Goal: Navigation & Orientation: Find specific page/section

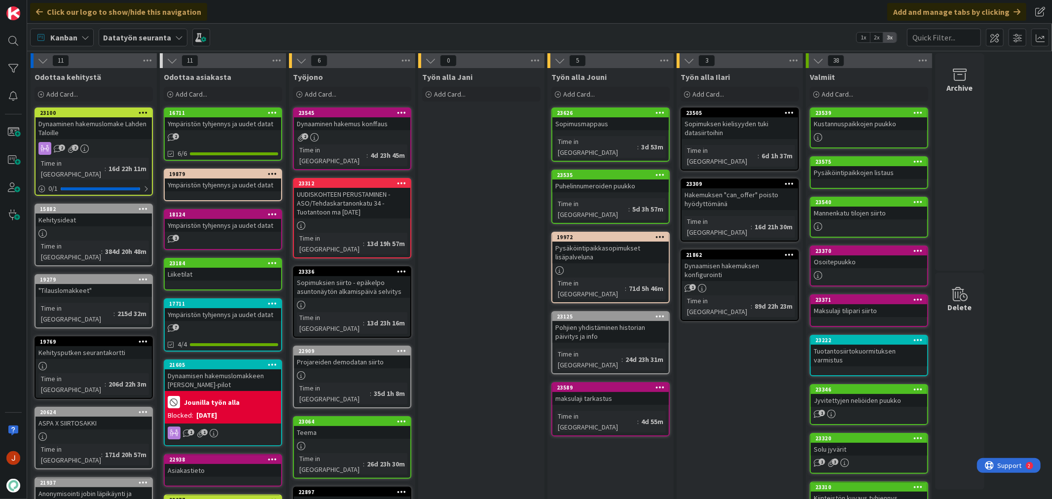
click at [352, 119] on div "Dynaaminen hakemus konffaus" at bounding box center [352, 123] width 116 height 13
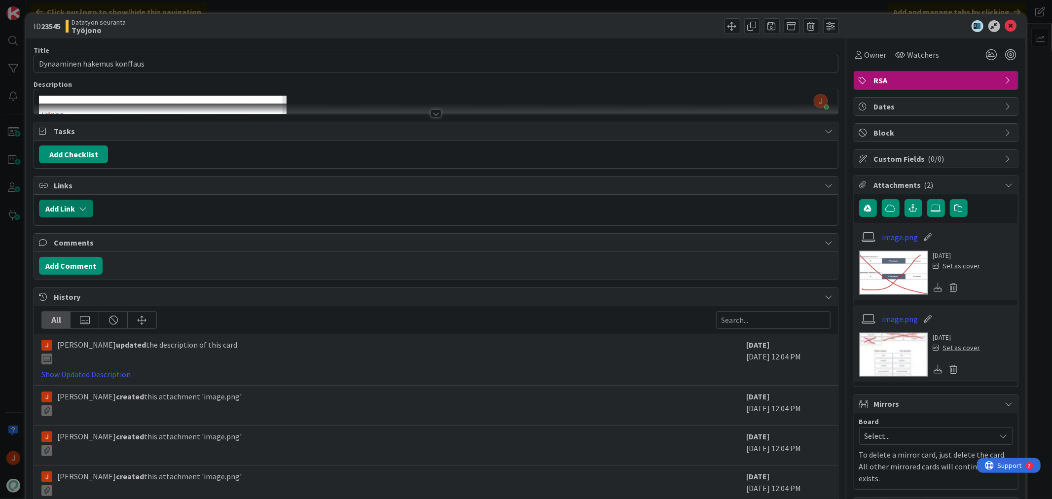
click at [77, 205] on button "Add Link" at bounding box center [66, 209] width 54 height 18
click at [120, 270] on span "Current Board" at bounding box center [104, 270] width 110 height 14
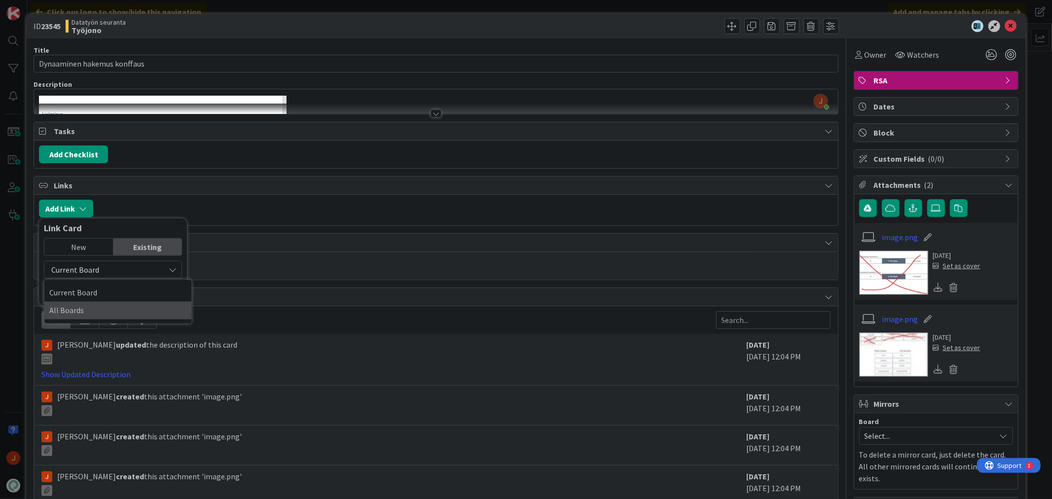
click at [110, 312] on span "All Boards" at bounding box center [117, 310] width 137 height 15
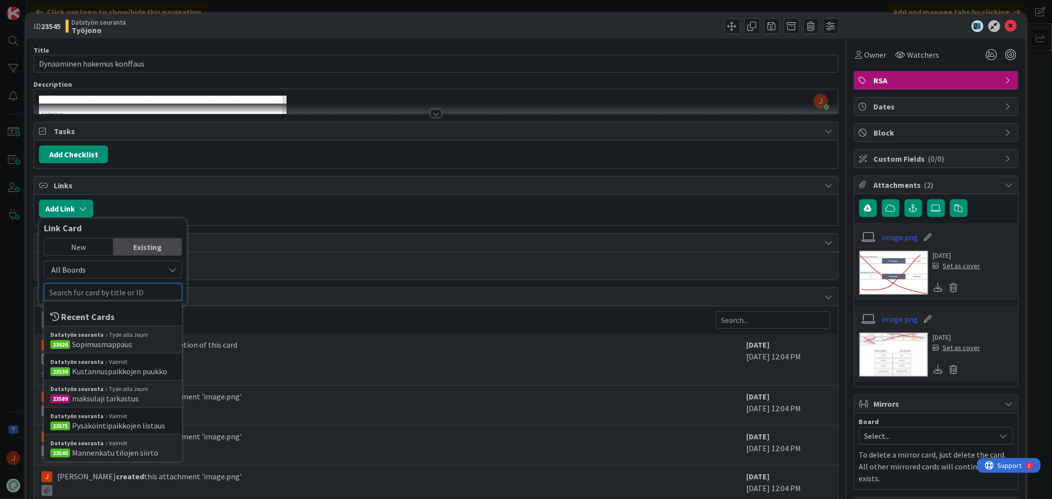
click at [125, 294] on input "text" at bounding box center [113, 293] width 138 height 18
click at [94, 244] on div "New" at bounding box center [78, 247] width 69 height 17
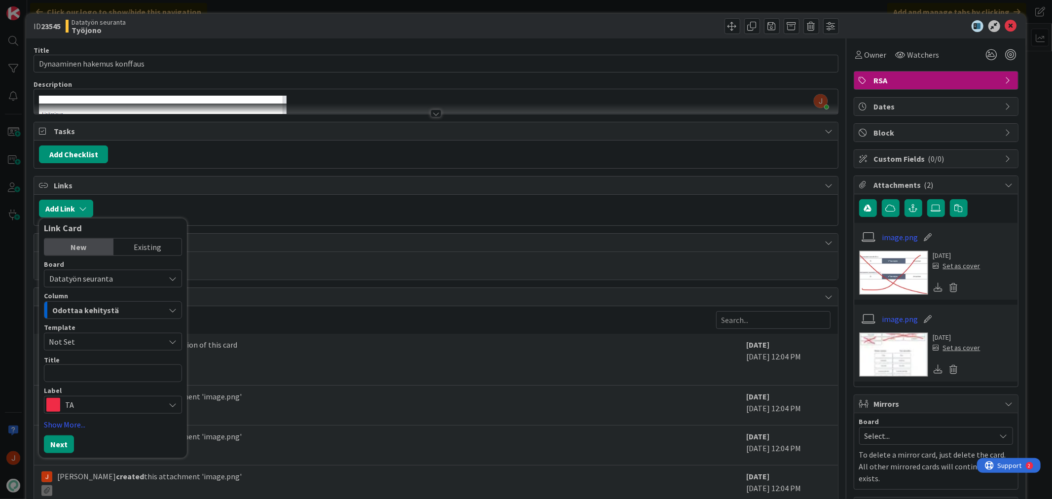
click at [141, 247] on div "Existing" at bounding box center [147, 247] width 69 height 17
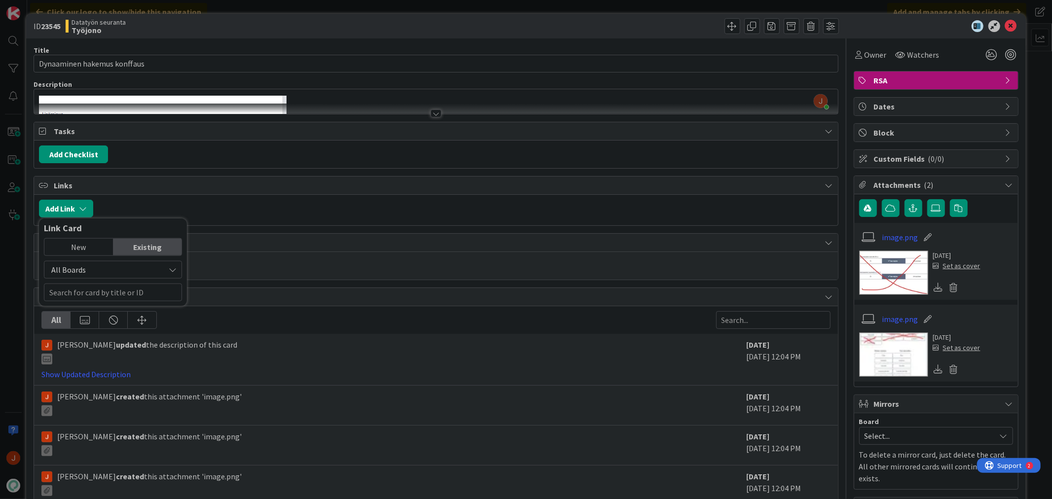
click at [78, 248] on div "New" at bounding box center [78, 247] width 69 height 17
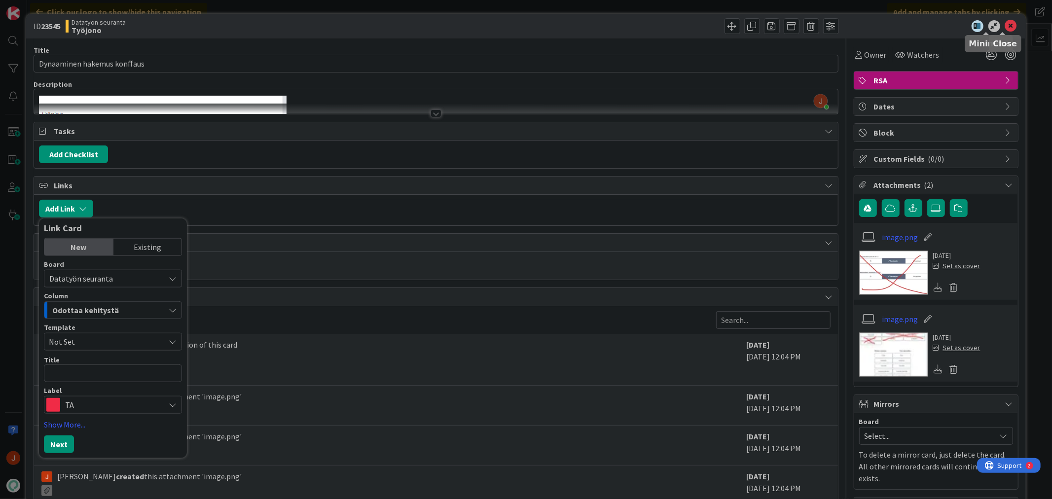
click at [1005, 23] on icon at bounding box center [1011, 26] width 12 height 12
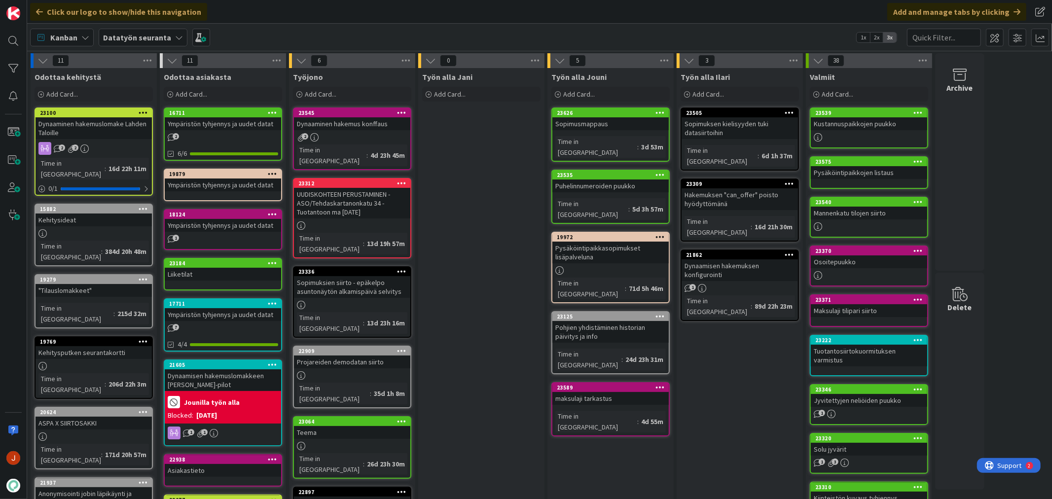
click at [472, 156] on div "Työn alla Jani Add Card..." at bounding box center [481, 478] width 126 height 821
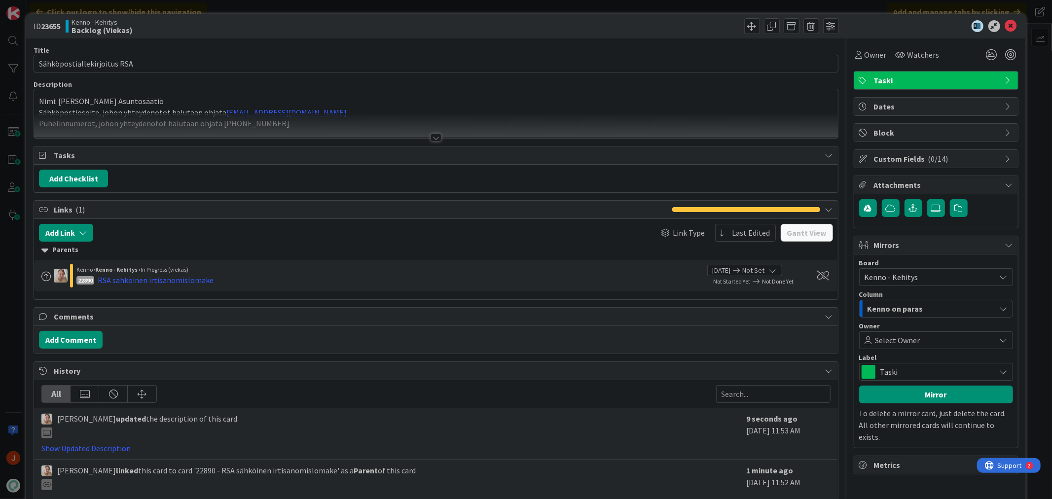
click at [977, 307] on div "Kenno on paras" at bounding box center [930, 309] width 131 height 16
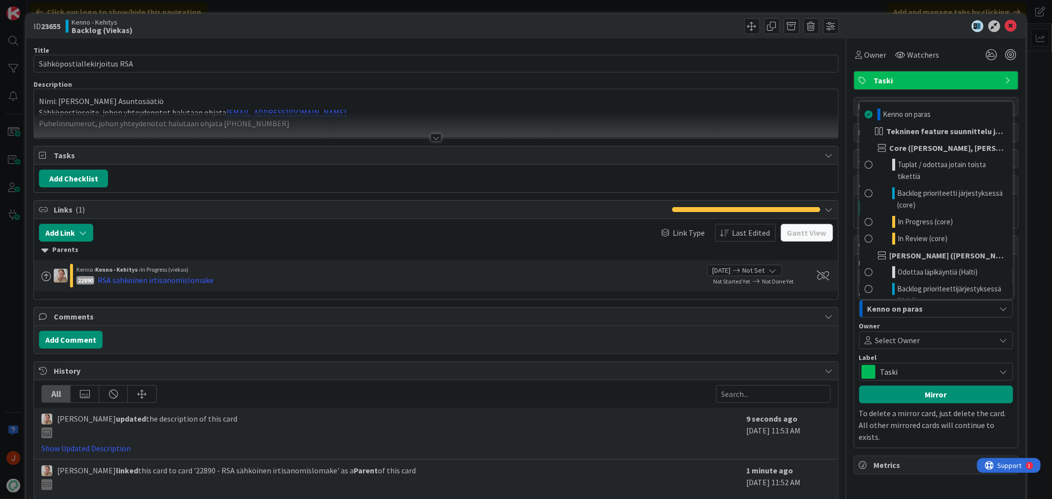
click at [977, 307] on div "Kenno on paras" at bounding box center [930, 309] width 131 height 16
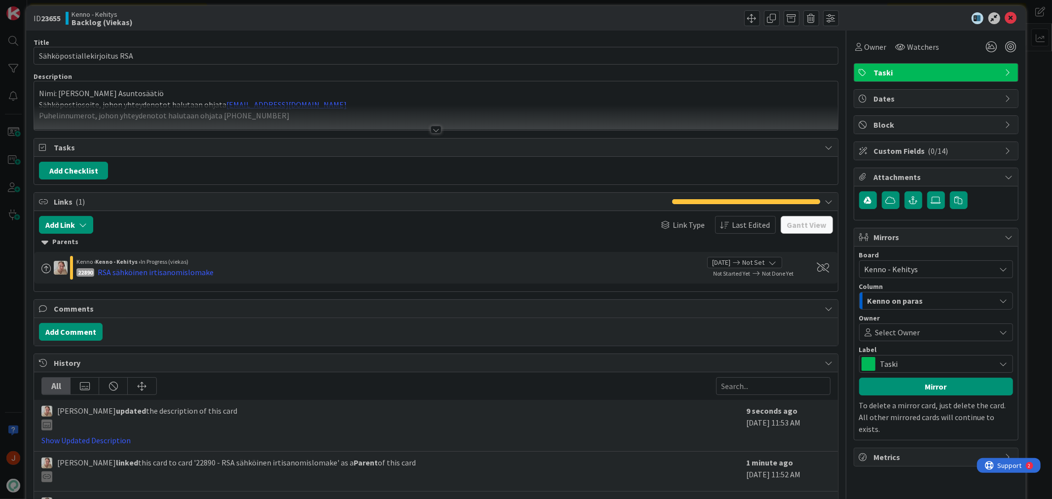
scroll to position [7, 0]
click at [434, 127] on div at bounding box center [435, 131] width 11 height 8
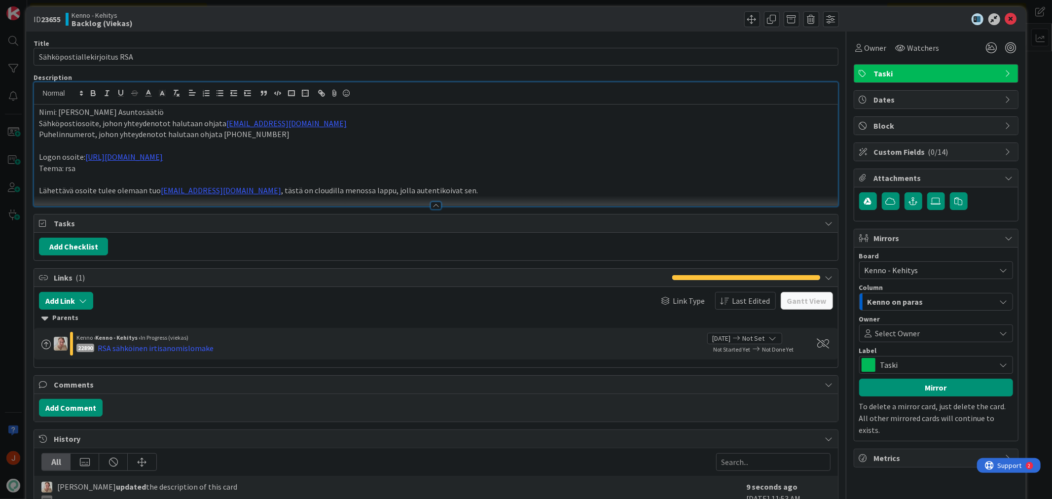
click at [965, 75] on span "Taski" at bounding box center [937, 74] width 126 height 12
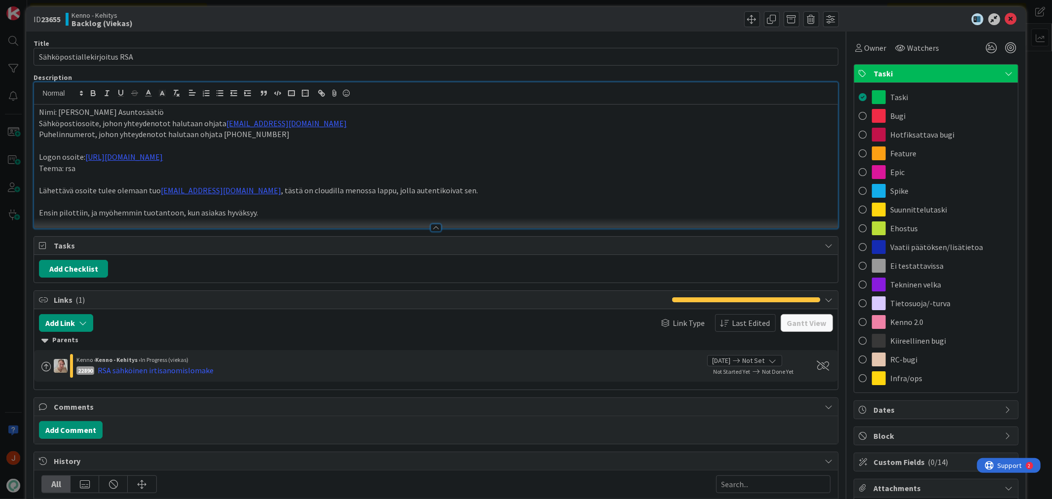
click at [655, 16] on div at bounding box center [639, 19] width 400 height 16
click at [1005, 73] on icon at bounding box center [1009, 74] width 8 height 8
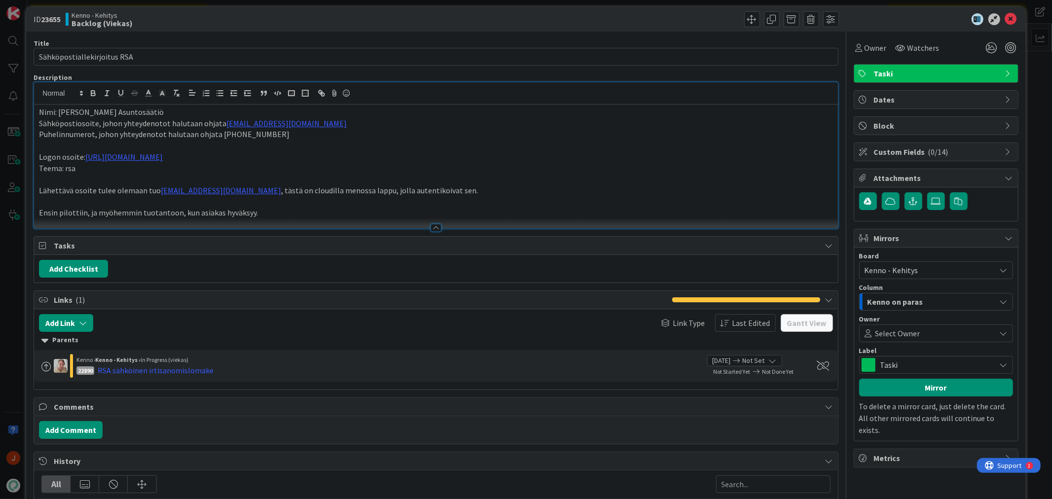
click at [995, 97] on div "Dates" at bounding box center [936, 100] width 164 height 18
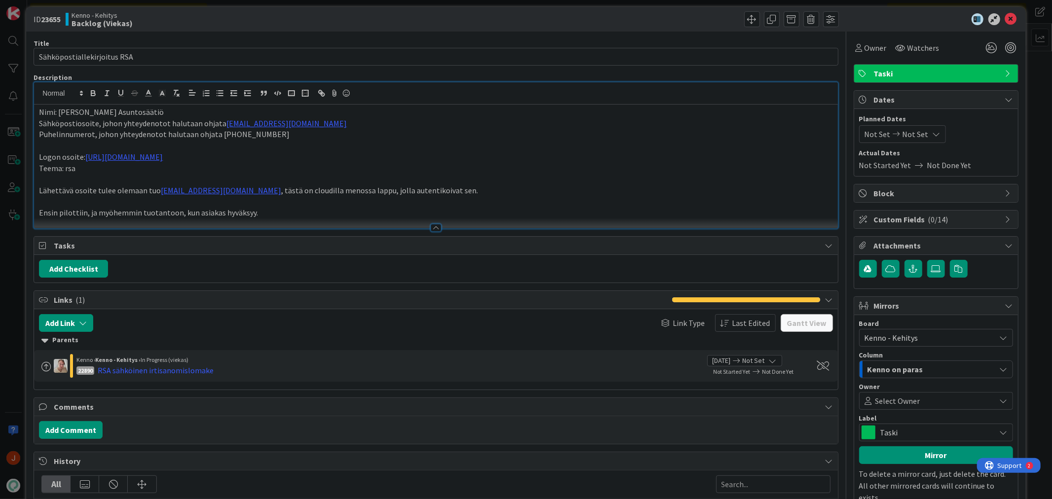
click at [995, 97] on div "Dates" at bounding box center [936, 100] width 164 height 18
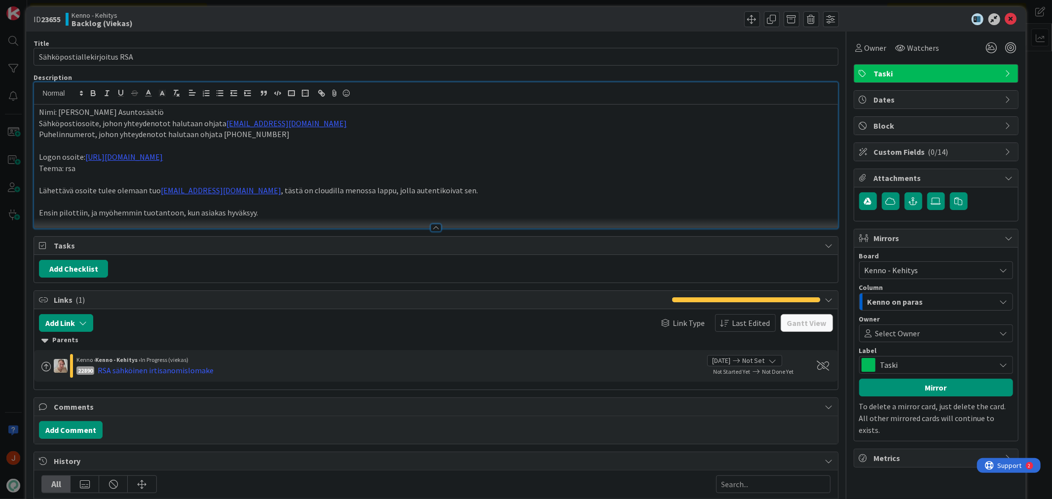
click at [1005, 129] on icon at bounding box center [1009, 126] width 8 height 8
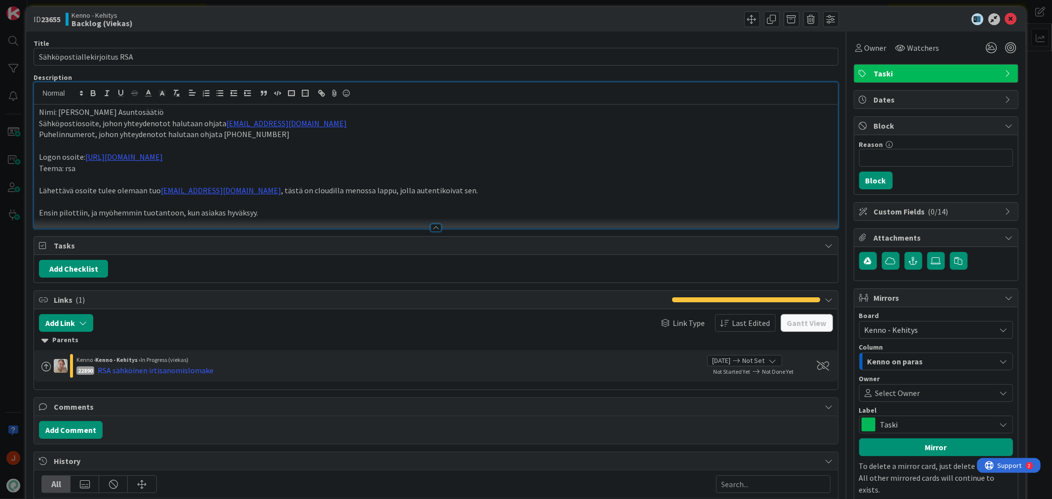
click at [1005, 128] on icon at bounding box center [1009, 126] width 8 height 8
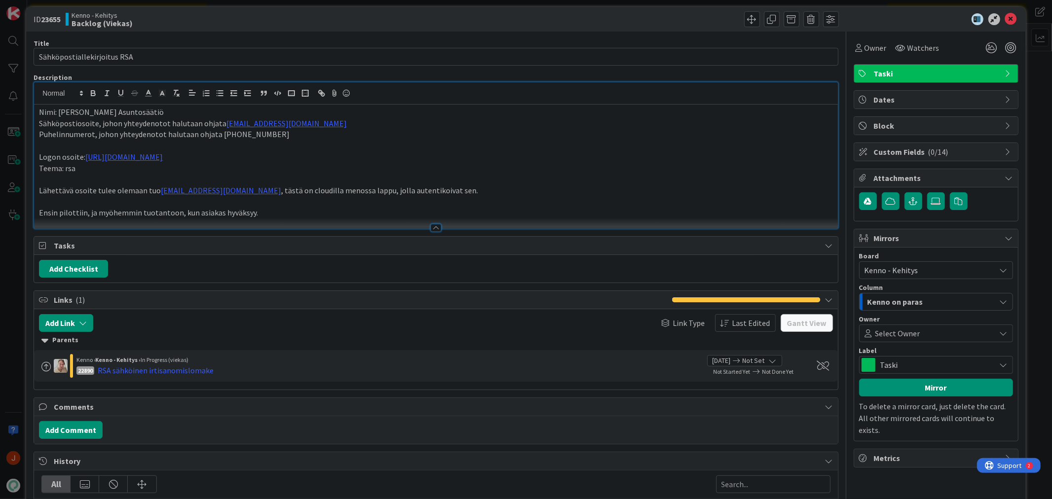
click at [997, 146] on div "Custom Fields ( 0/14 )" at bounding box center [936, 152] width 164 height 18
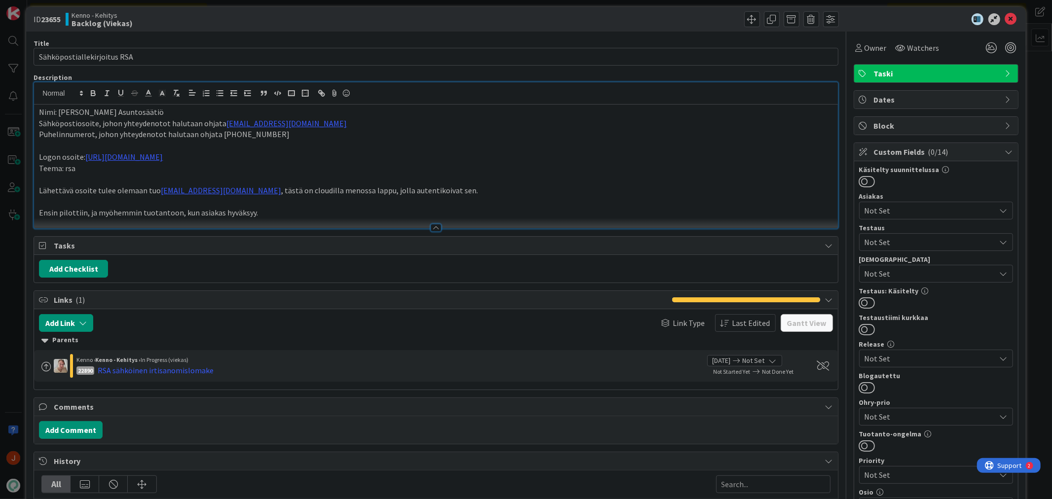
click at [997, 146] on div "Custom Fields ( 0/14 )" at bounding box center [936, 152] width 164 height 18
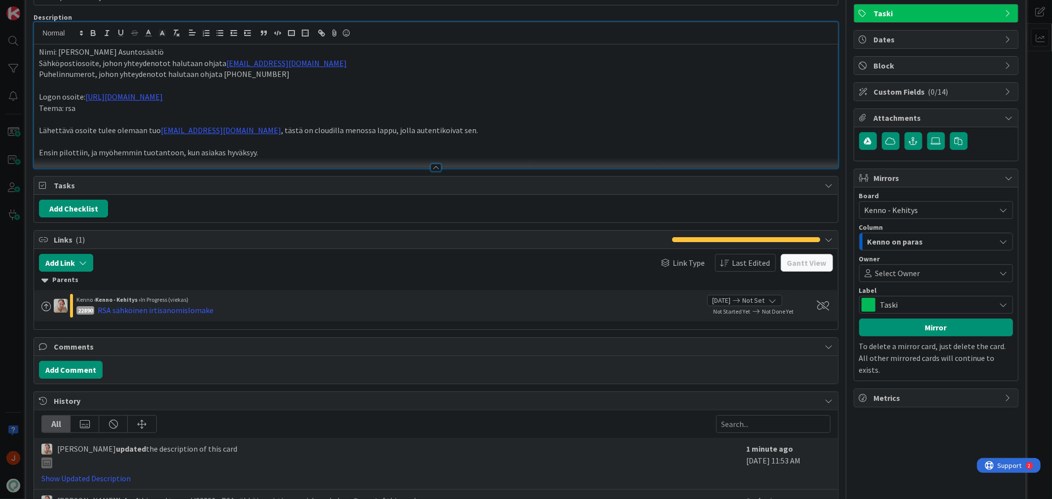
scroll to position [50, 0]
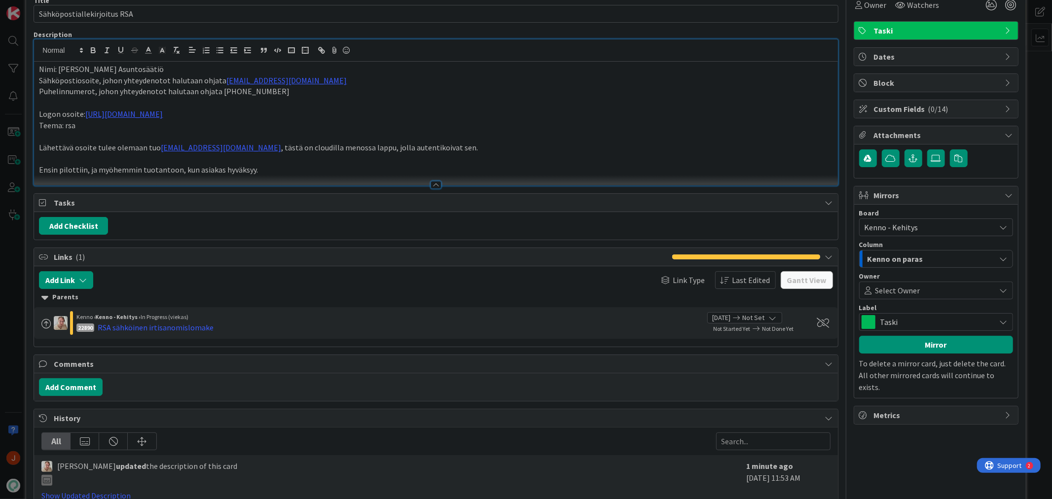
click at [939, 224] on span "Kenno - Kehitys" at bounding box center [927, 227] width 126 height 14
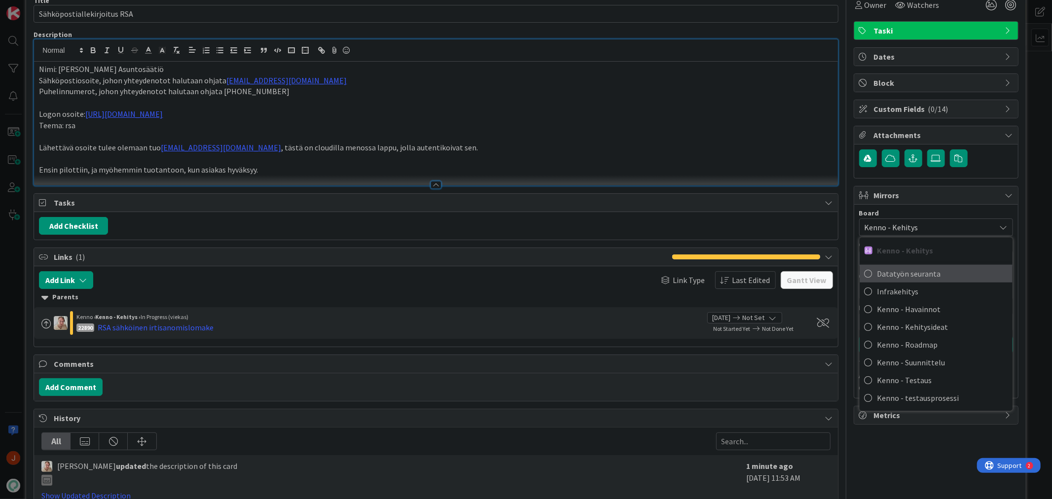
click at [864, 271] on icon at bounding box center [868, 273] width 8 height 15
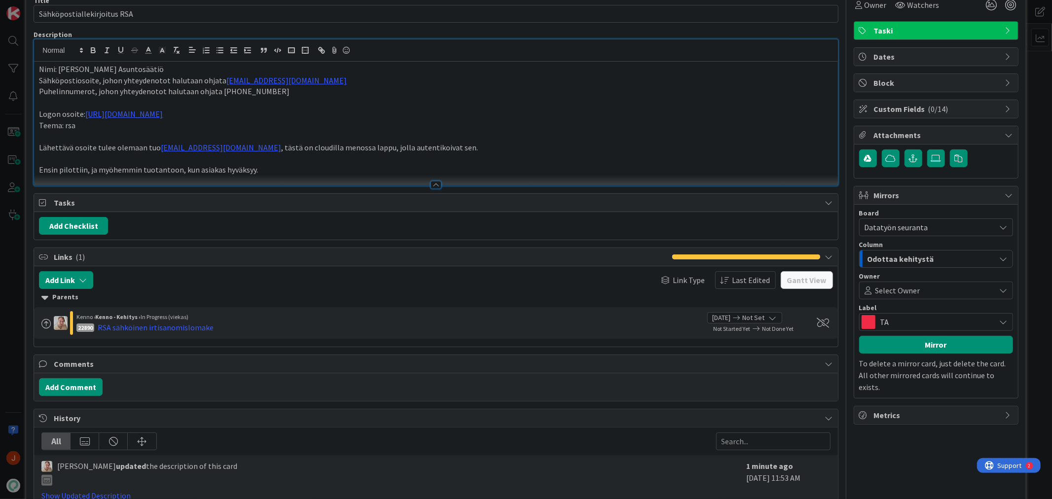
click at [939, 260] on div "Odottaa kehitystä" at bounding box center [930, 259] width 131 height 16
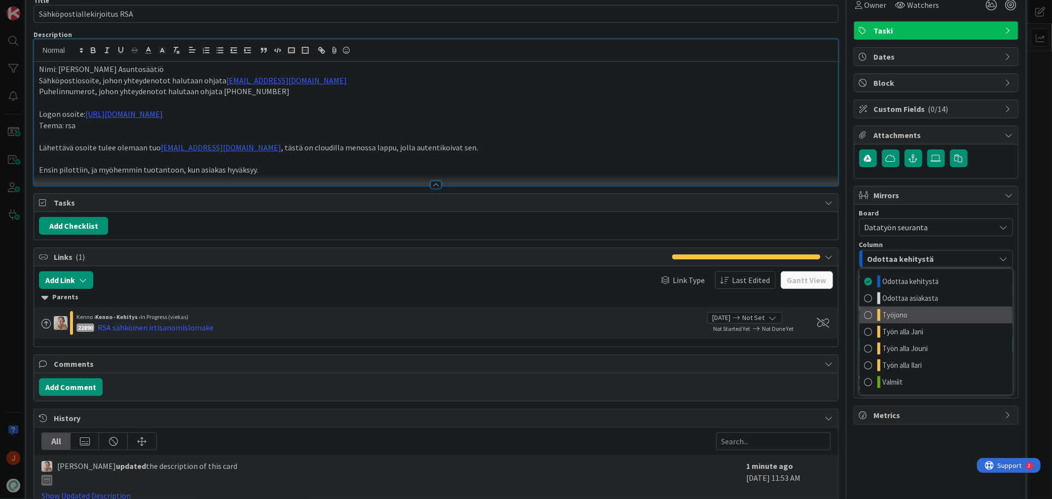
click at [924, 311] on link "Työjono" at bounding box center [935, 315] width 153 height 17
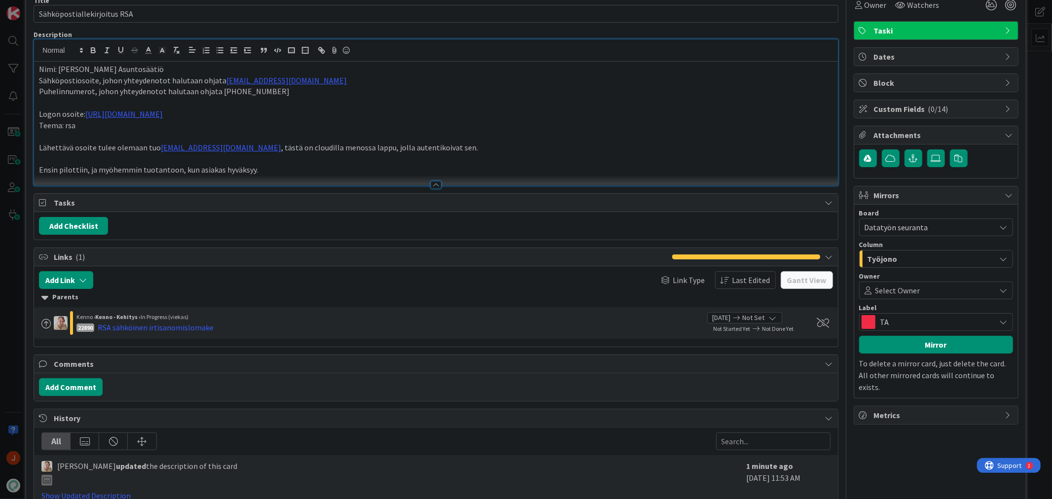
click at [905, 289] on span "Select Owner" at bounding box center [897, 290] width 45 height 12
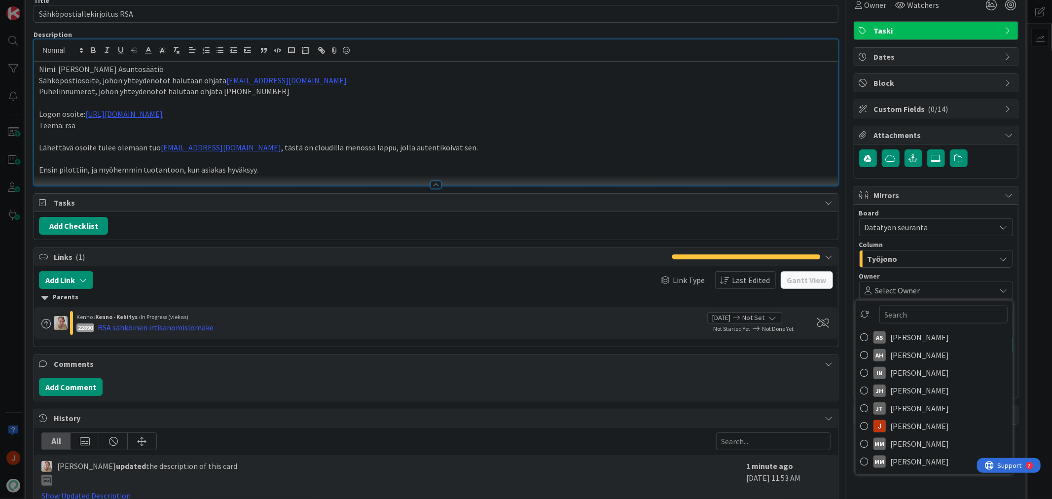
click at [909, 287] on span "Select Owner" at bounding box center [897, 290] width 45 height 12
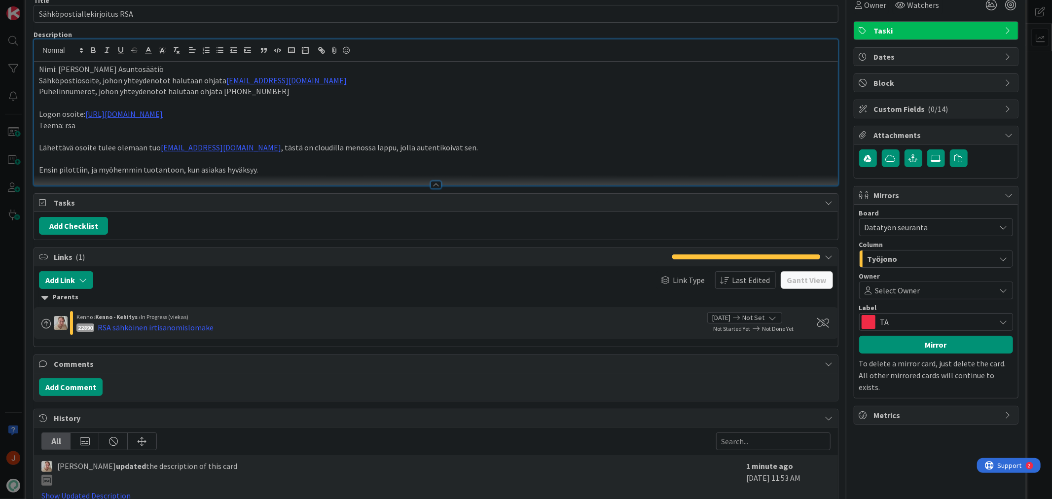
click at [952, 320] on span "TA" at bounding box center [935, 322] width 110 height 14
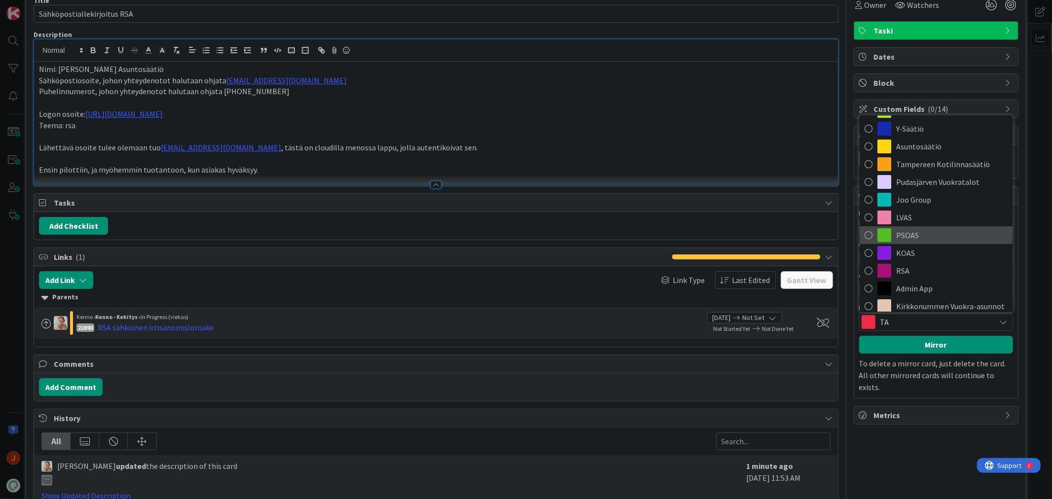
scroll to position [55, 0]
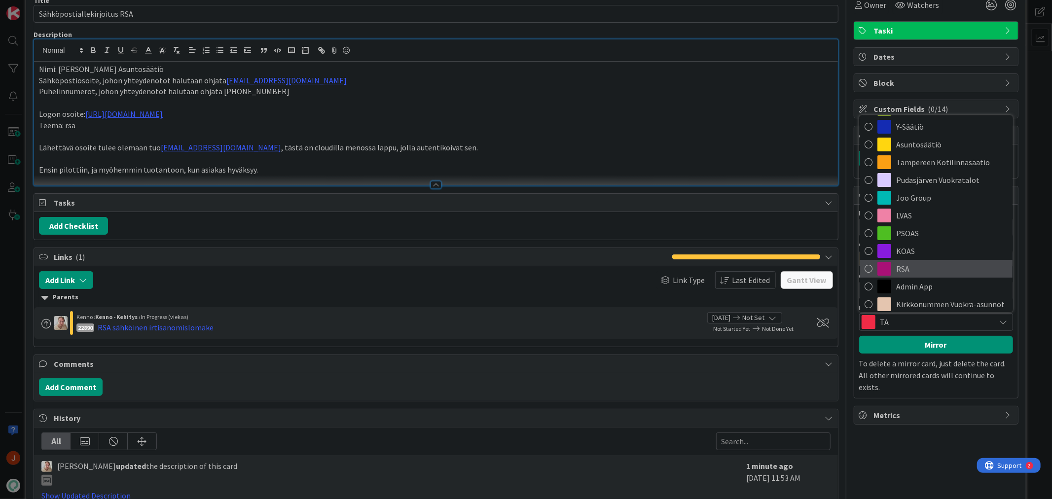
click at [930, 265] on span "RSA" at bounding box center [951, 268] width 111 height 15
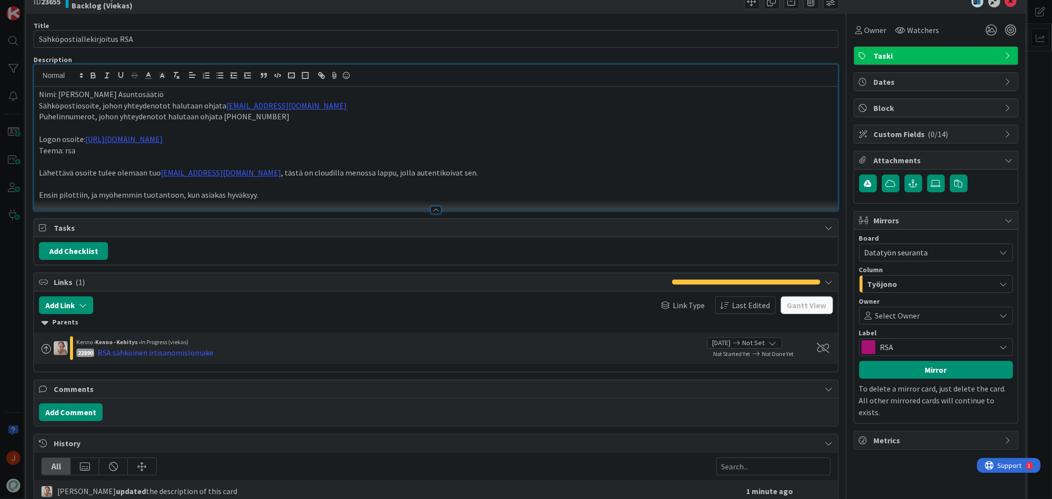
scroll to position [0, 0]
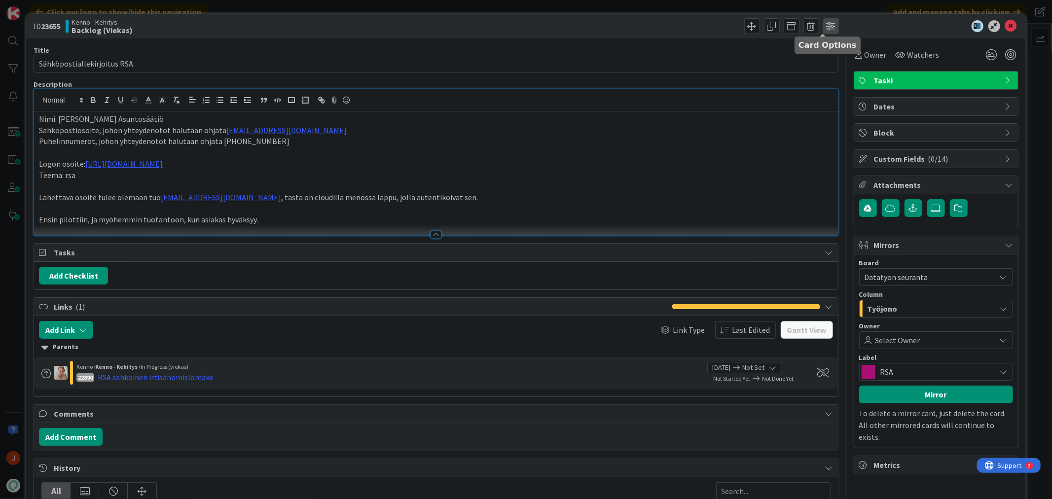
click at [827, 24] on span at bounding box center [831, 26] width 16 height 16
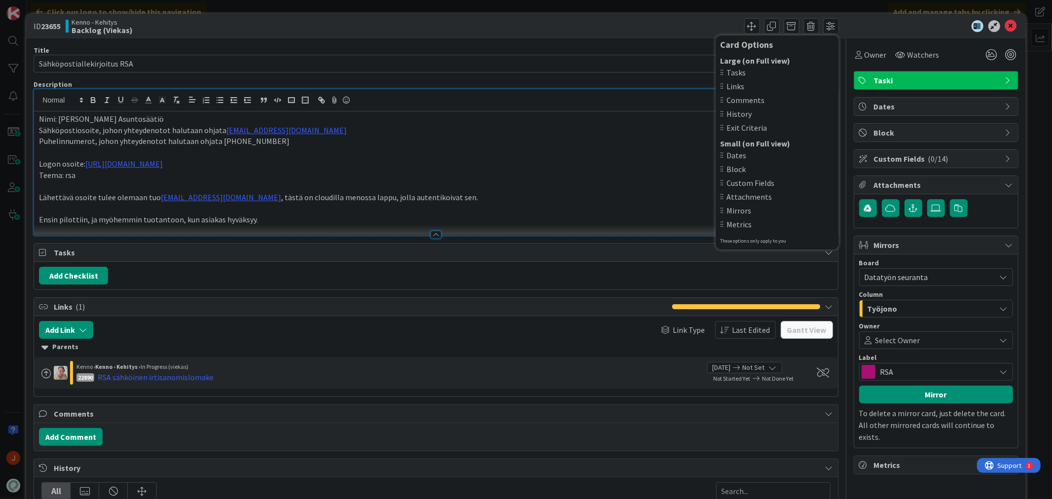
click at [698, 20] on div "Card Options Large (on Full view) Tasks Links Comments History Exit Criteria Sm…" at bounding box center [639, 26] width 400 height 16
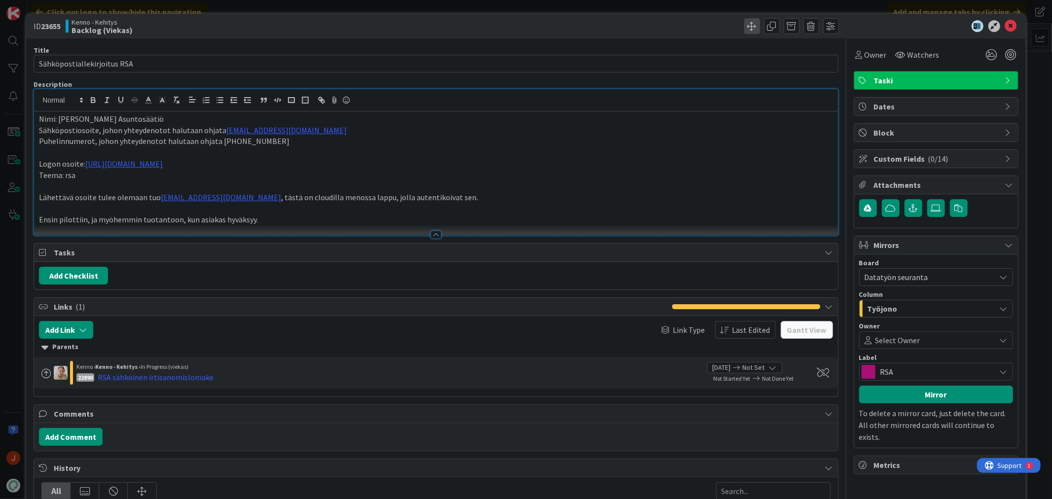
click at [744, 20] on span at bounding box center [752, 26] width 16 height 16
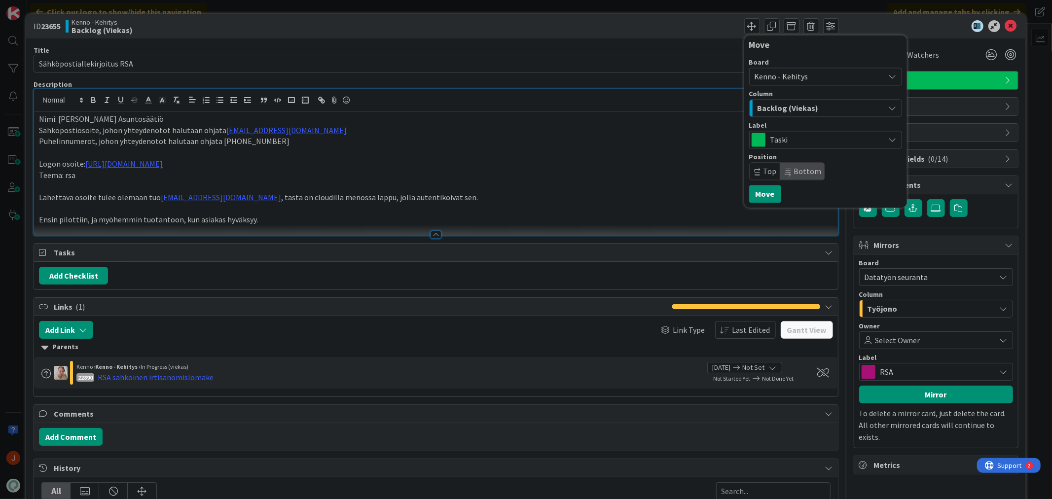
click at [831, 72] on span "Kenno - Kehitys" at bounding box center [816, 77] width 125 height 14
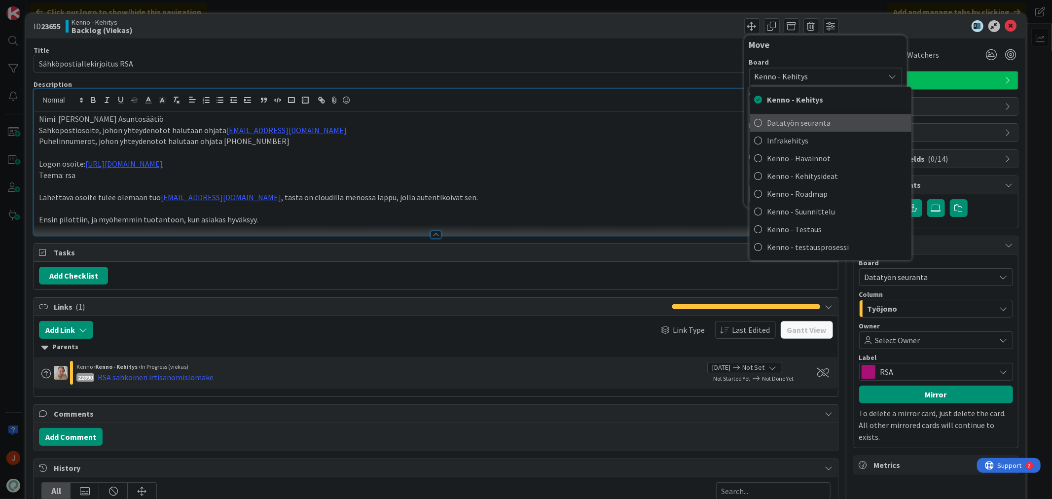
click at [825, 124] on span "Datatyön seuranta" at bounding box center [836, 122] width 139 height 15
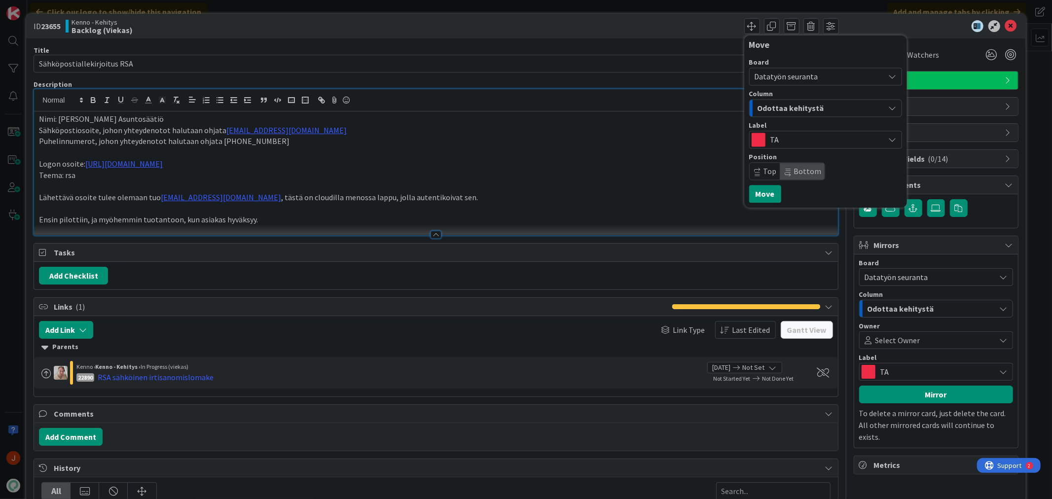
click at [816, 105] on div "Odottaa kehitystä" at bounding box center [820, 108] width 130 height 16
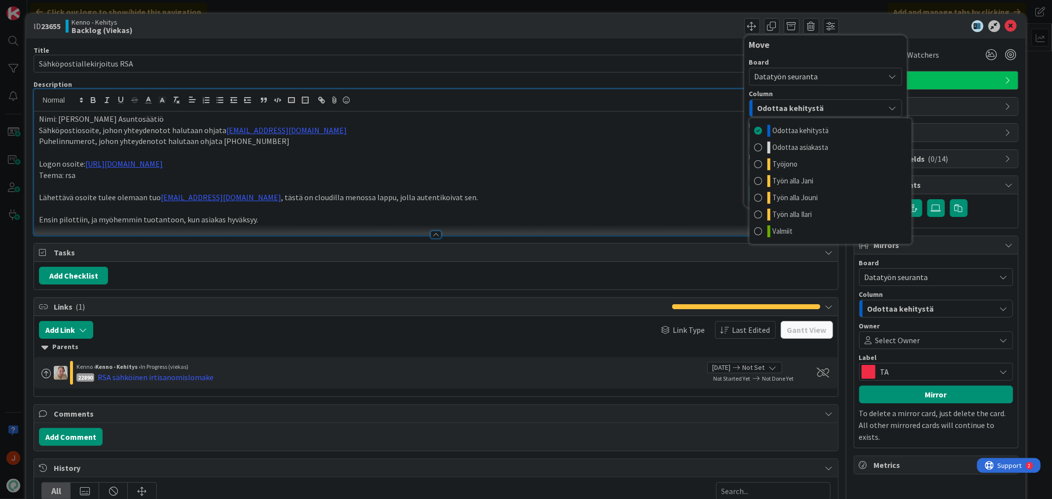
click at [816, 105] on div "Odottaa kehitystä" at bounding box center [820, 108] width 130 height 16
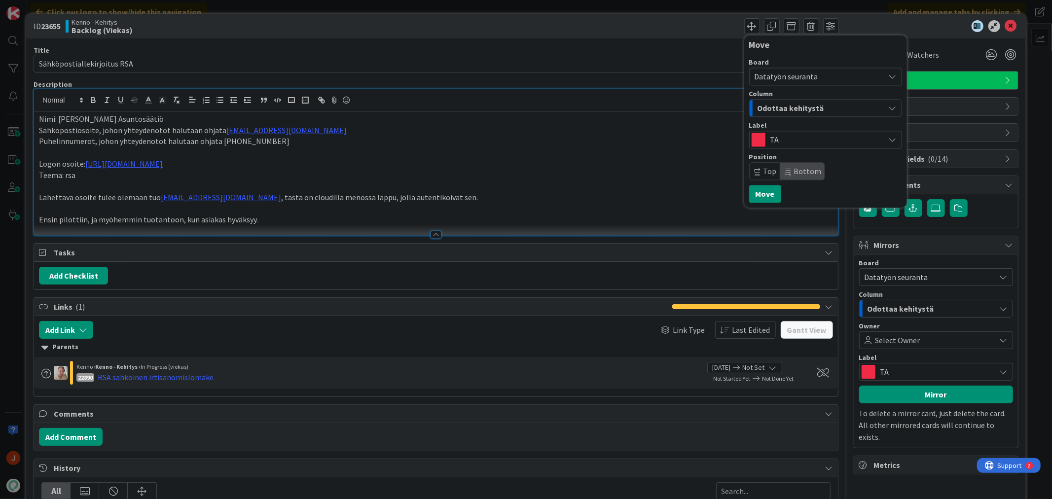
click at [816, 105] on div "Odottaa kehitystä" at bounding box center [820, 108] width 130 height 16
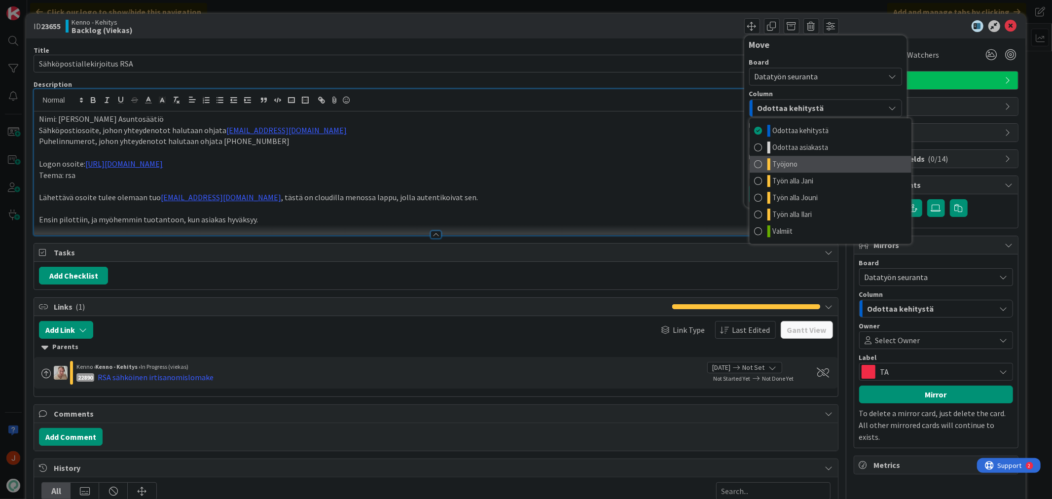
click at [833, 160] on link "Työjono" at bounding box center [830, 164] width 162 height 17
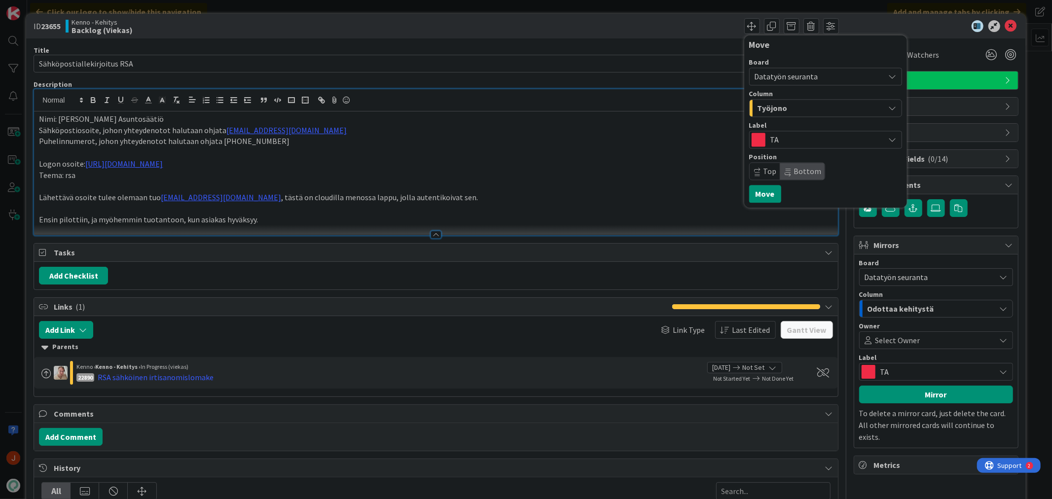
click at [789, 135] on span "TA" at bounding box center [824, 140] width 109 height 14
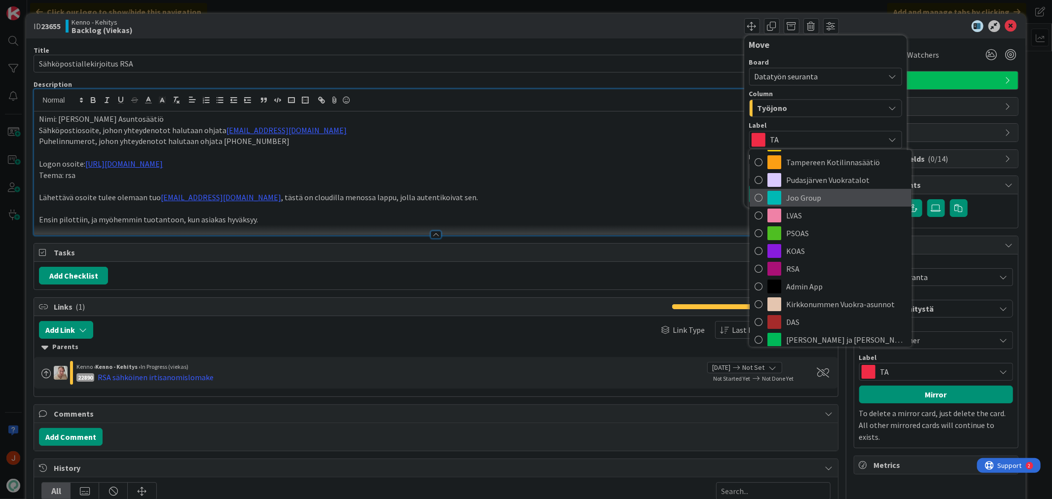
scroll to position [95, 0]
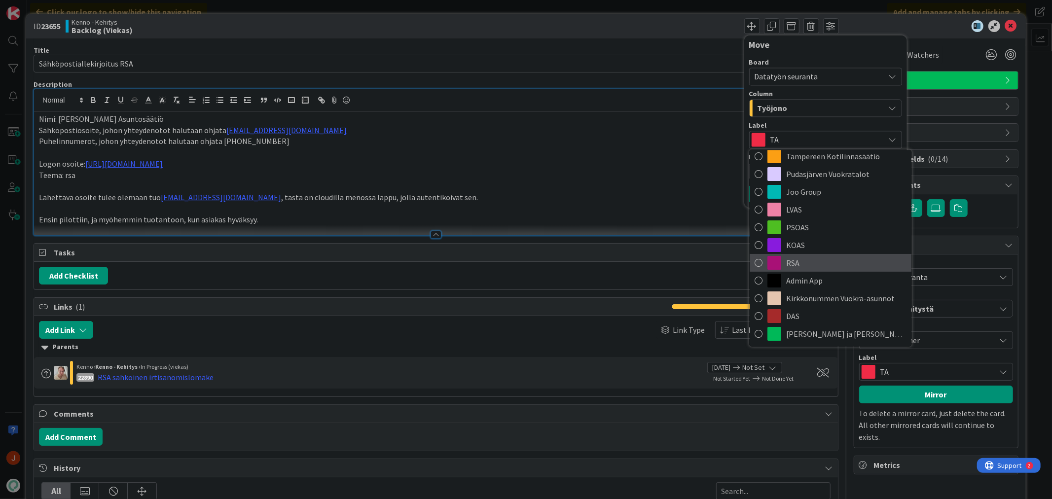
click at [809, 264] on span "RSA" at bounding box center [846, 262] width 120 height 15
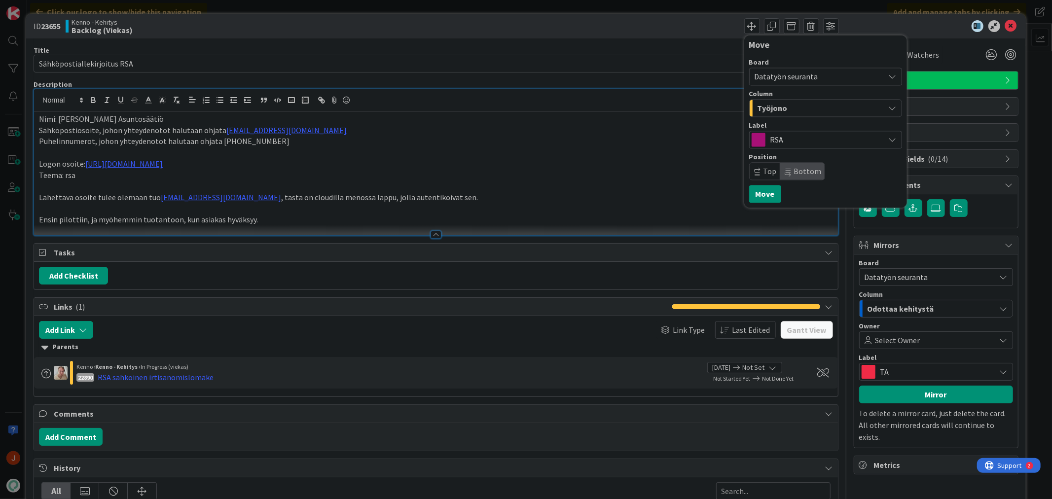
click at [862, 25] on div at bounding box center [931, 26] width 175 height 12
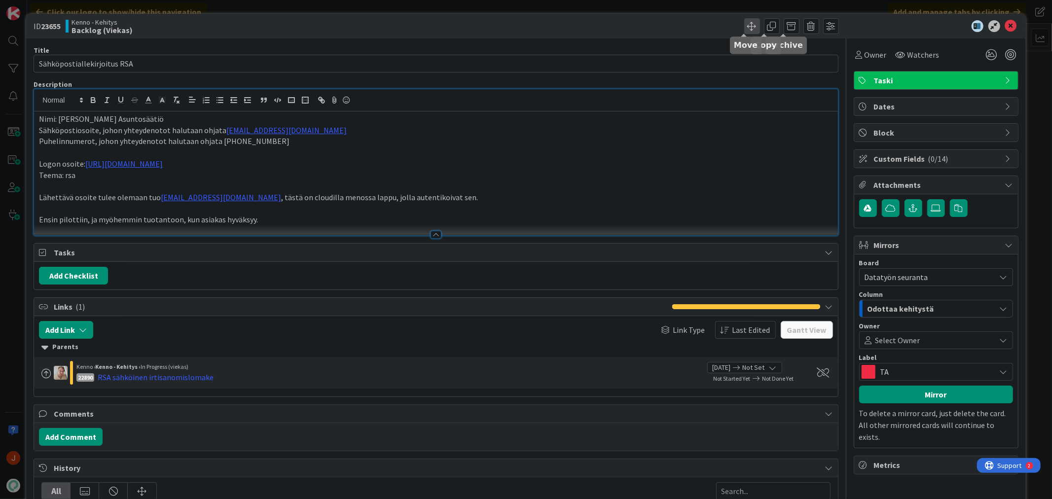
click at [746, 25] on span at bounding box center [752, 26] width 16 height 16
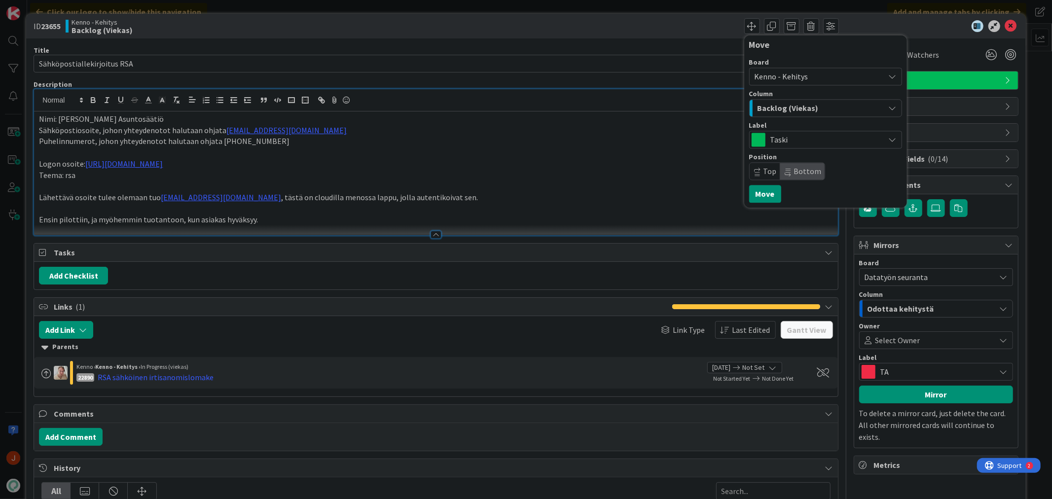
click at [822, 74] on span "Kenno - Kehitys" at bounding box center [816, 77] width 125 height 14
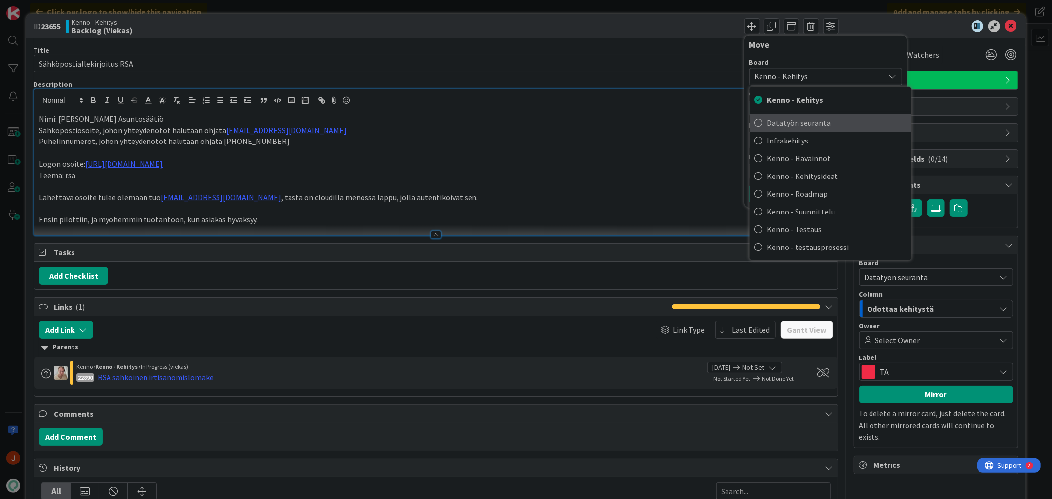
drag, startPoint x: 844, startPoint y: 121, endPoint x: 839, endPoint y: 121, distance: 5.4
click at [844, 121] on span "Datatyön seuranta" at bounding box center [836, 122] width 139 height 15
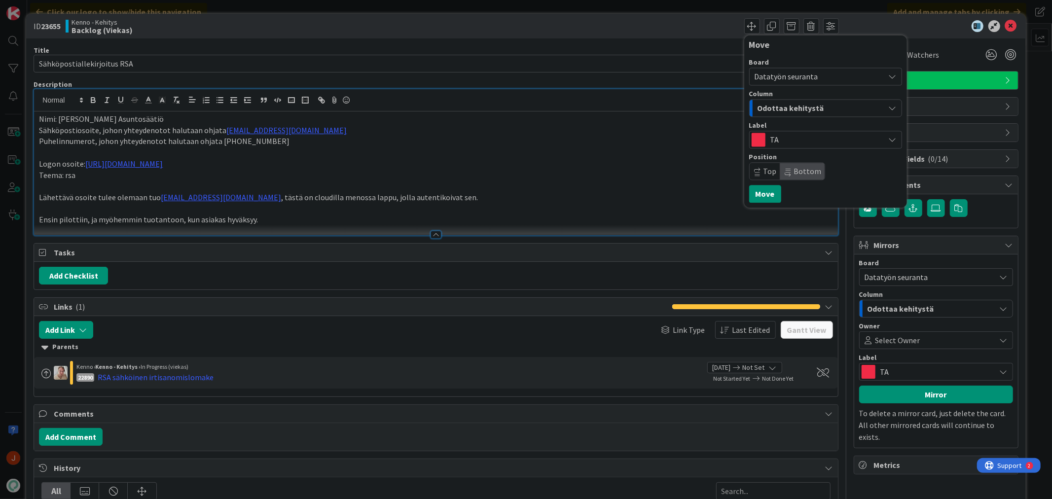
click at [825, 106] on div "Odottaa kehitystä" at bounding box center [820, 108] width 130 height 16
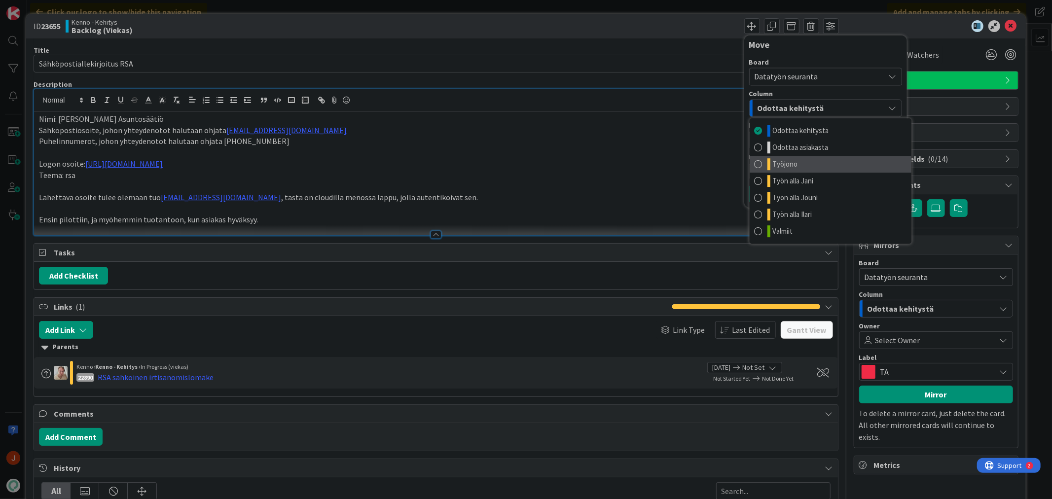
click at [767, 156] on link "Työjono" at bounding box center [830, 164] width 162 height 17
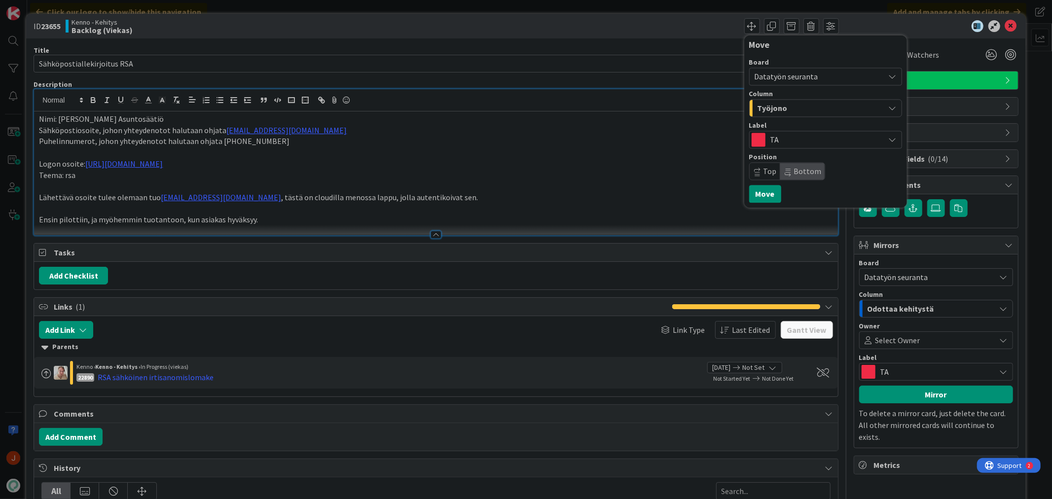
click at [802, 144] on span "TA" at bounding box center [824, 140] width 109 height 14
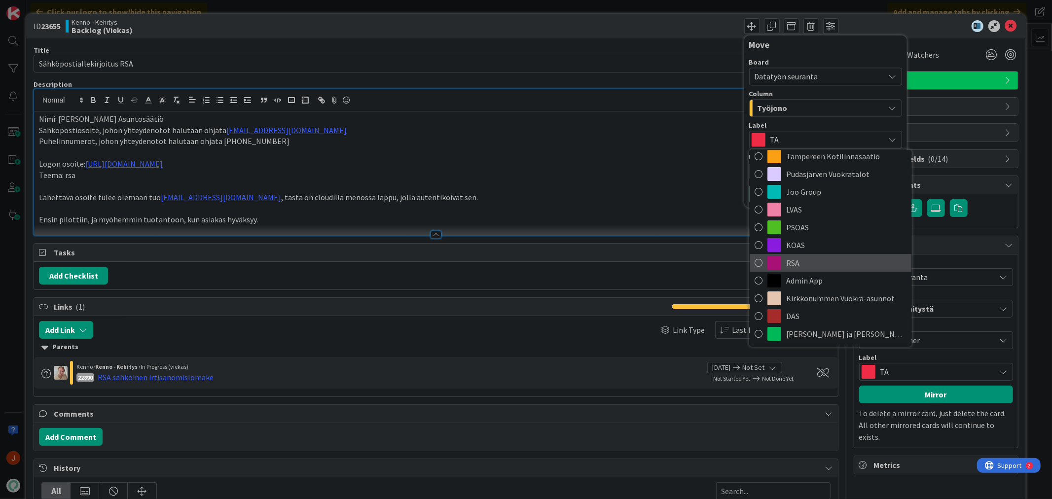
click at [812, 260] on span "RSA" at bounding box center [846, 262] width 120 height 15
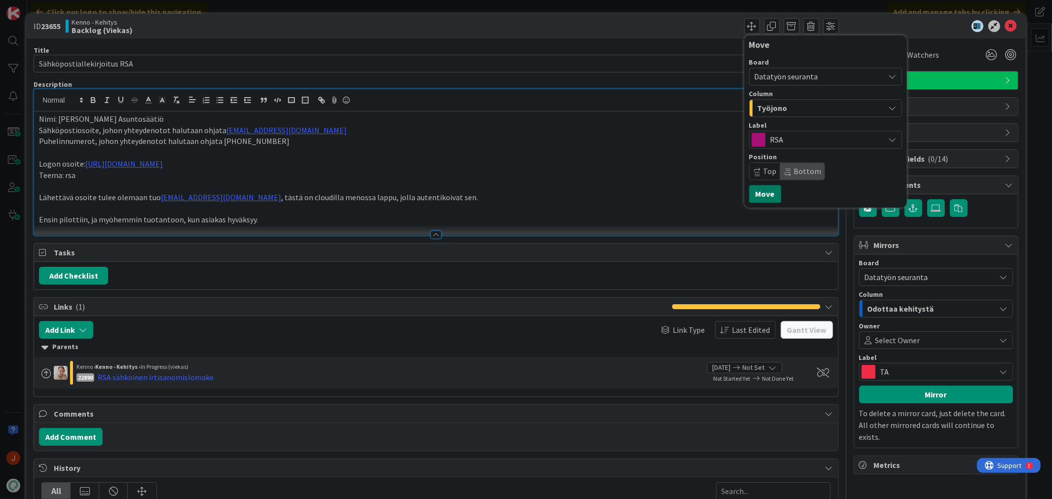
click at [762, 191] on button "Move" at bounding box center [765, 194] width 32 height 18
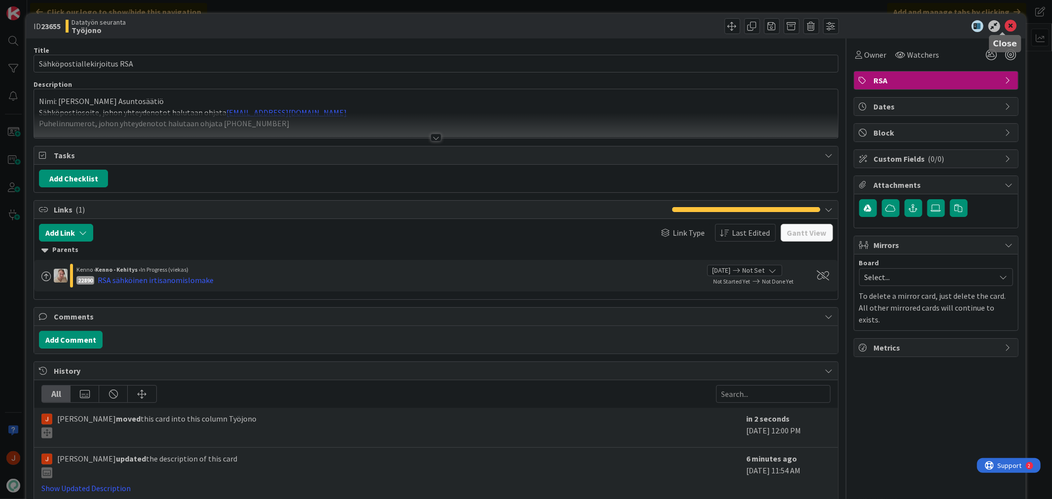
click at [1005, 26] on icon at bounding box center [1011, 26] width 12 height 12
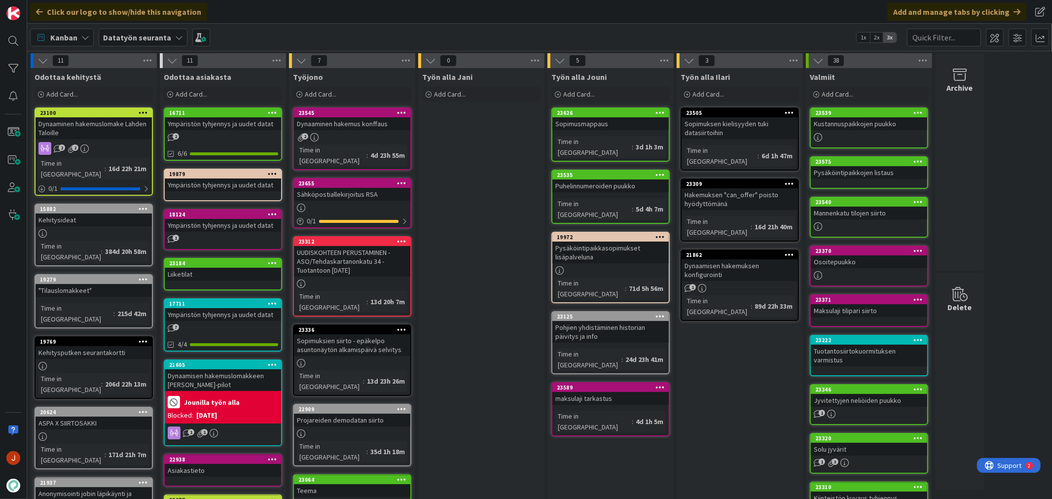
click at [480, 266] on div "Työn alla Jani Add Card..." at bounding box center [481, 478] width 126 height 821
click at [342, 246] on div "UUDISKOHTEEN PERUSTAMINEN - ASO/Tehdaskartanonkatu 34 - Tuotantoon ma [DATE]" at bounding box center [352, 261] width 116 height 31
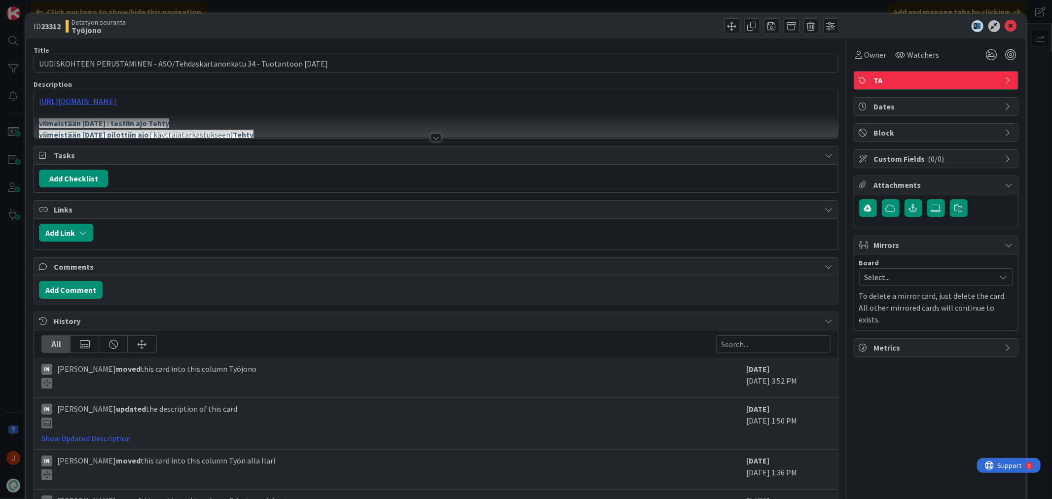
click at [430, 134] on div at bounding box center [435, 138] width 11 height 8
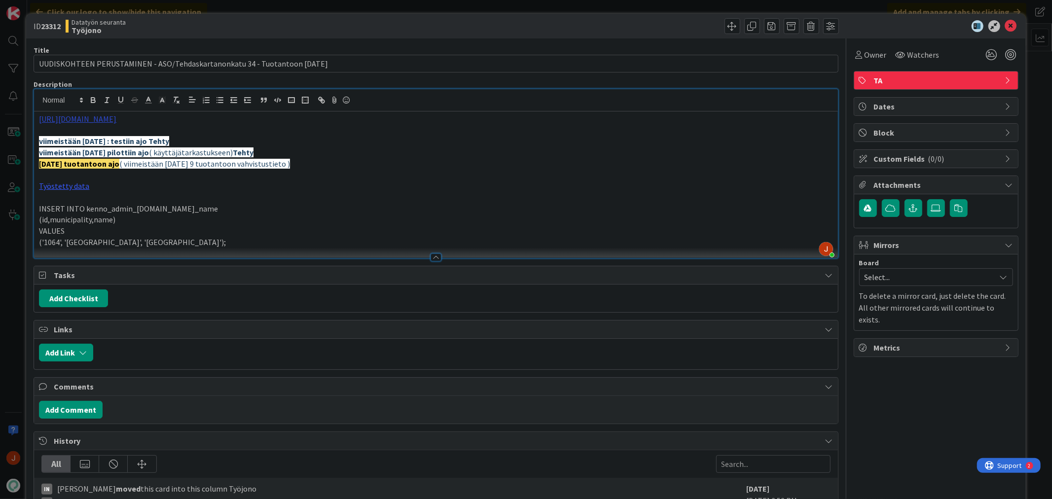
click at [116, 119] on link "https://pandia-help.freshdesk.com/a/tickets/131819" at bounding box center [77, 119] width 77 height 10
click at [116, 116] on link "https://pandia-help.freshdesk.com/a/tickets/131819" at bounding box center [77, 119] width 77 height 10
click at [102, 140] on link "https://pandia-help.freshdesk.com/a/tickets/131819" at bounding box center [100, 138] width 68 height 13
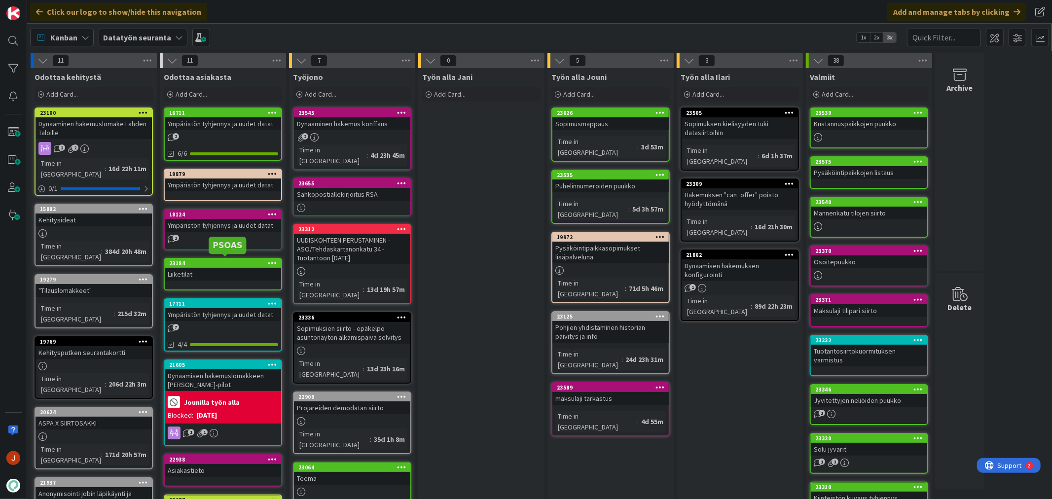
click at [218, 260] on div "23184" at bounding box center [225, 263] width 112 height 7
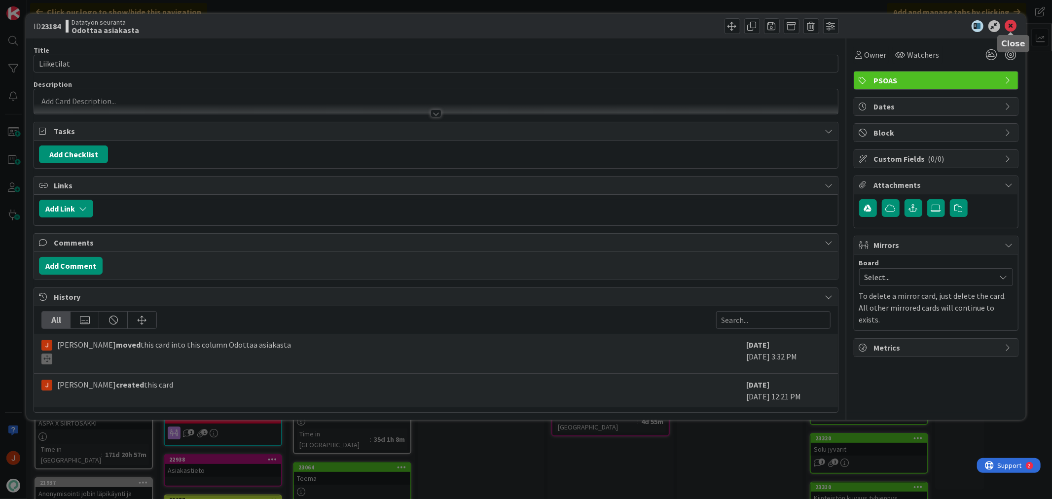
click at [1012, 26] on icon at bounding box center [1011, 26] width 12 height 12
